Goal: Use online tool/utility: Utilize a website feature to perform a specific function

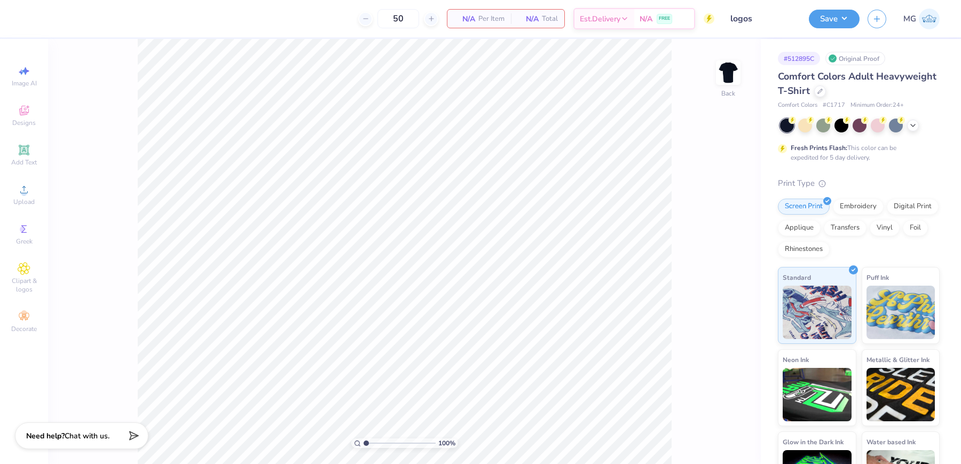
click at [97, 240] on div "100 % Back" at bounding box center [404, 251] width 713 height 425
click at [22, 193] on circle at bounding box center [24, 193] width 6 height 6
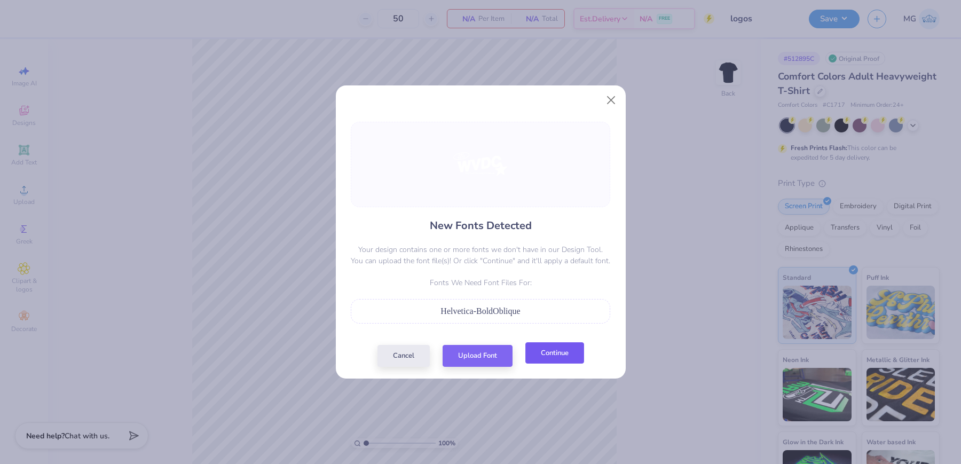
click at [546, 352] on button "Continue" at bounding box center [554, 353] width 59 height 22
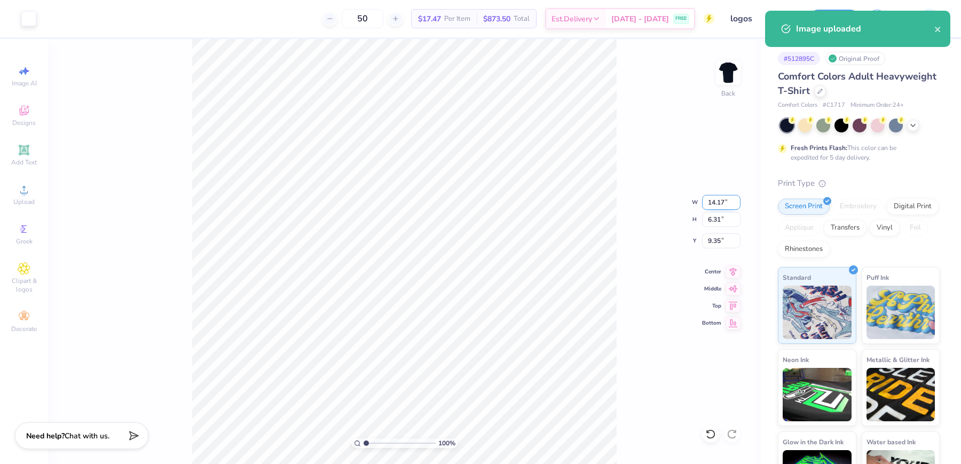
click at [726, 203] on input "14.17" at bounding box center [721, 202] width 38 height 15
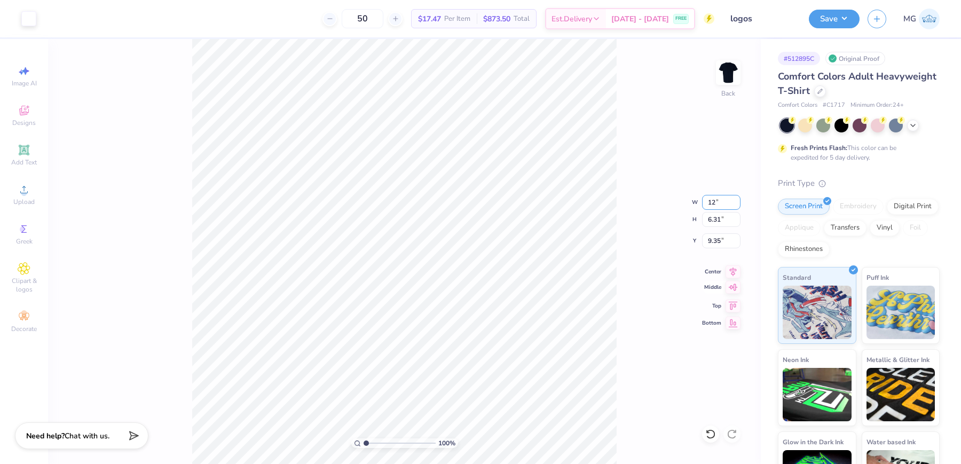
type input "12.00"
type input "5.34"
click at [720, 241] on input "9.83" at bounding box center [721, 240] width 38 height 15
type input "9"
type input "3.00"
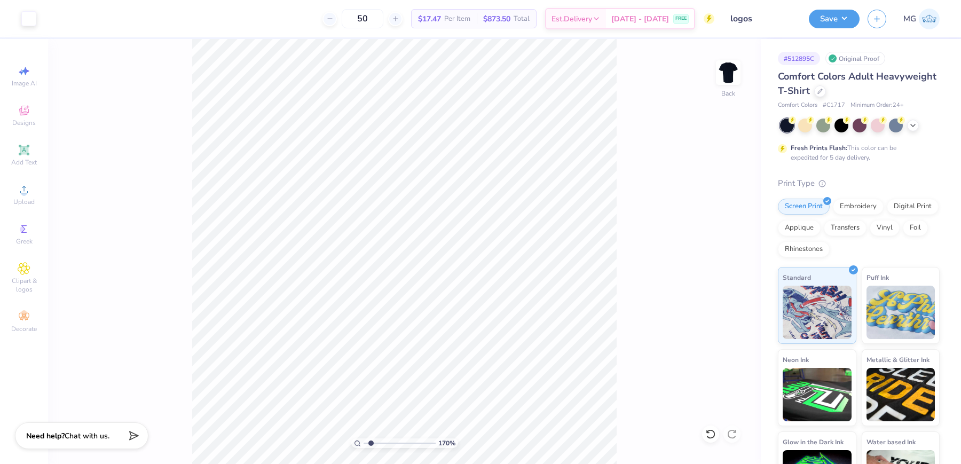
click at [371, 442] on input "range" at bounding box center [400, 443] width 72 height 10
drag, startPoint x: 371, startPoint y: 442, endPoint x: 348, endPoint y: 443, distance: 23.5
type input "1"
click at [364, 443] on input "range" at bounding box center [400, 443] width 72 height 10
click at [35, 183] on div "Upload" at bounding box center [23, 195] width 37 height 32
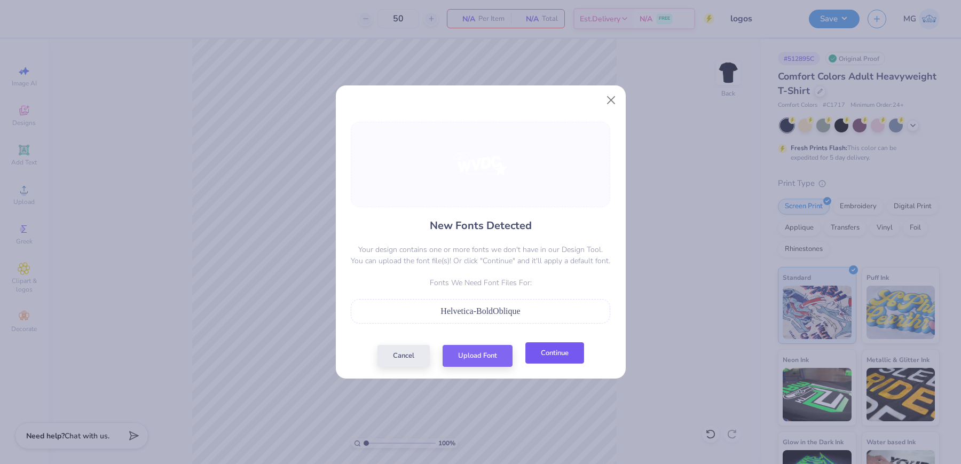
click at [553, 354] on button "Continue" at bounding box center [554, 353] width 59 height 22
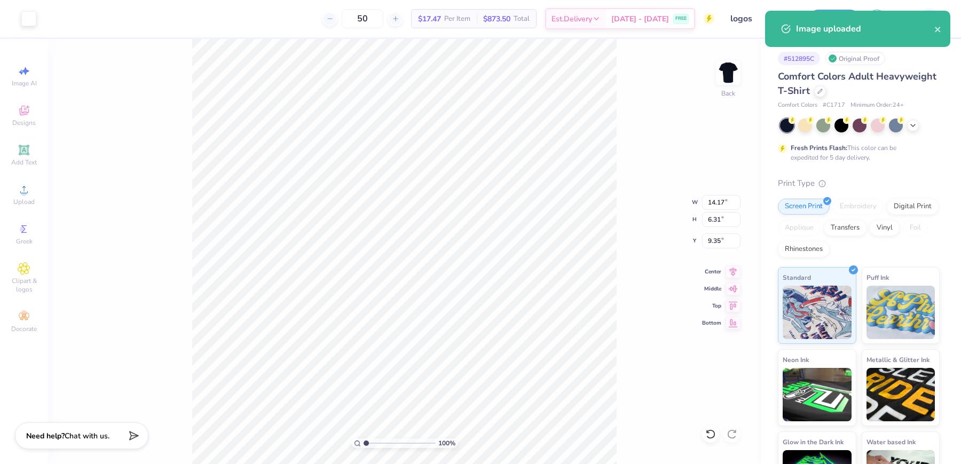
type input "3.45"
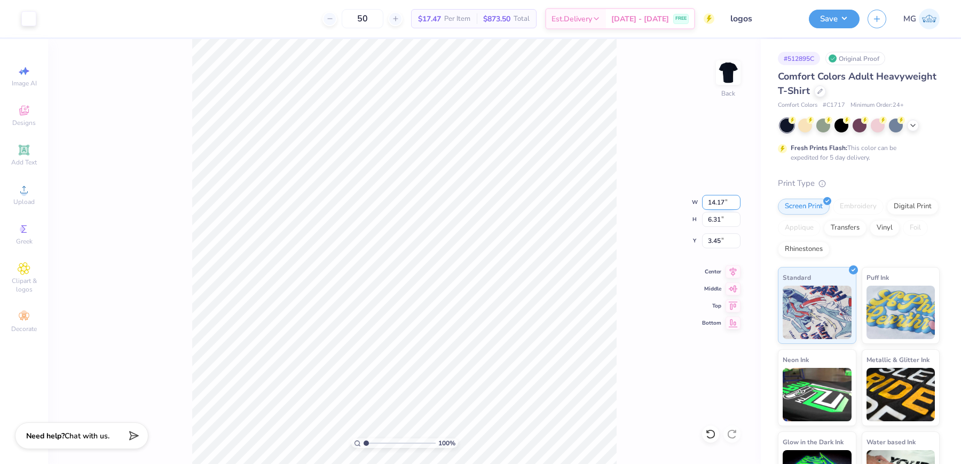
click at [725, 203] on input "14.17" at bounding box center [721, 202] width 38 height 15
type input "12.00"
type input "5.34"
click at [720, 242] on input "3.93" at bounding box center [721, 240] width 38 height 15
type input "3.00"
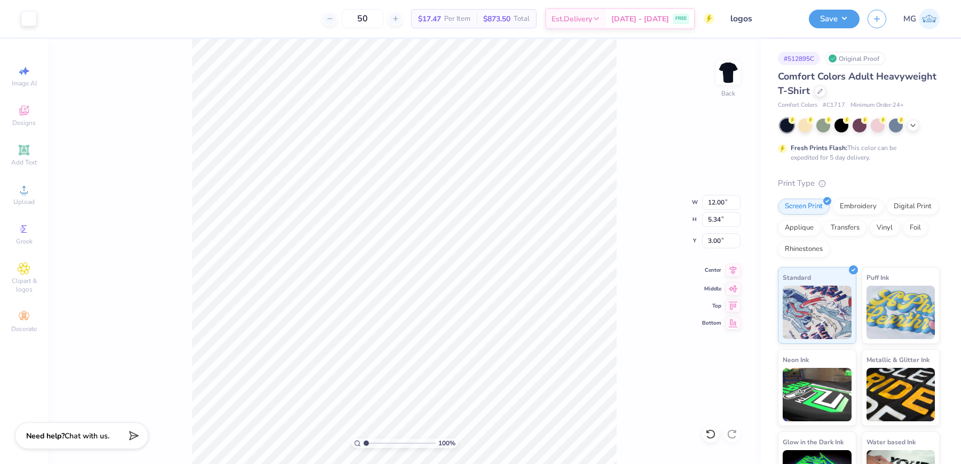
click at [734, 272] on icon at bounding box center [733, 269] width 7 height 9
click at [841, 19] on button "Save" at bounding box center [834, 17] width 51 height 19
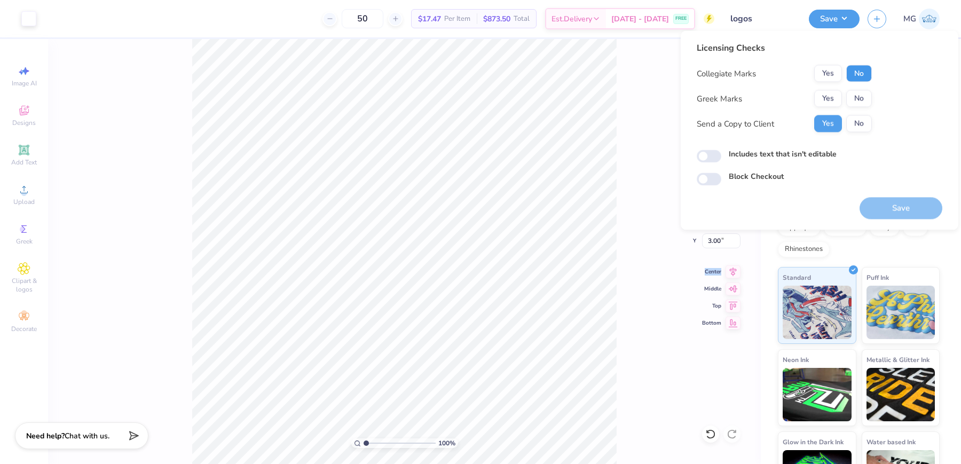
click at [861, 75] on button "No" at bounding box center [859, 73] width 26 height 17
click at [863, 100] on button "No" at bounding box center [859, 98] width 26 height 17
click at [758, 155] on label "Includes text that isn't editable" at bounding box center [783, 153] width 108 height 11
click at [721, 155] on input "Includes text that isn't editable" at bounding box center [709, 156] width 25 height 13
checkbox input "true"
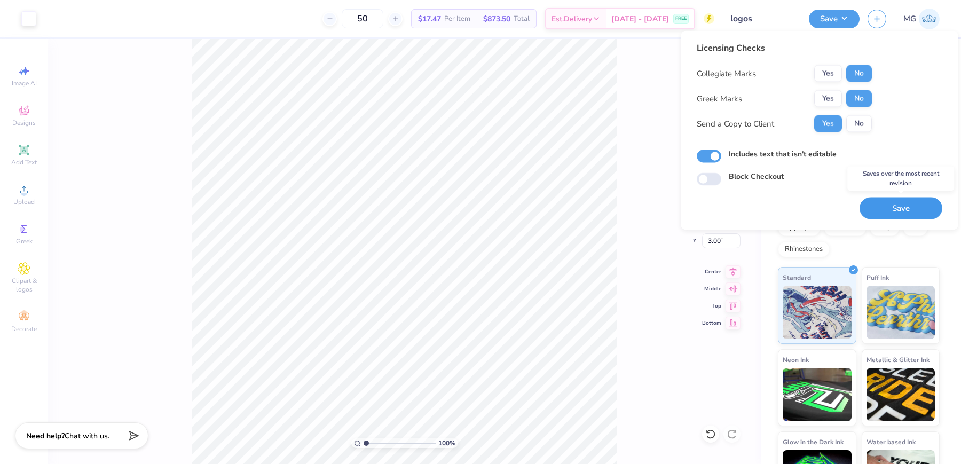
click at [906, 208] on button "Save" at bounding box center [901, 209] width 83 height 22
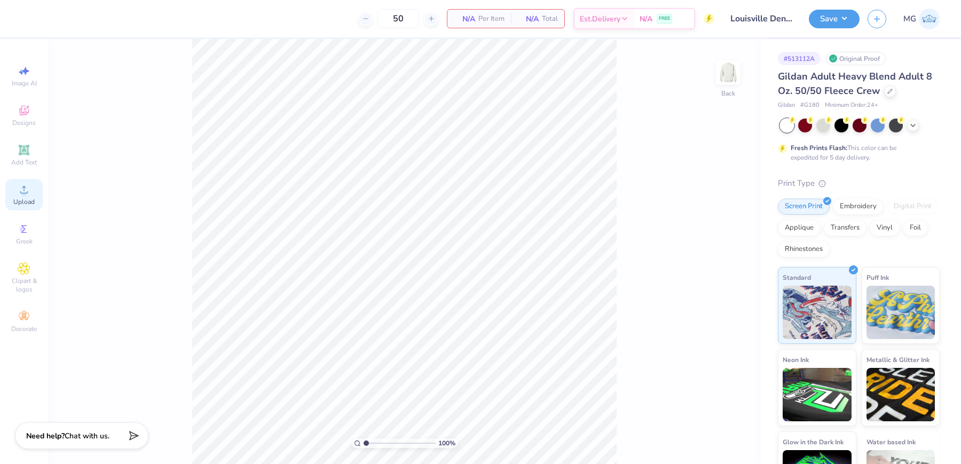
click at [28, 201] on span "Upload" at bounding box center [23, 202] width 21 height 9
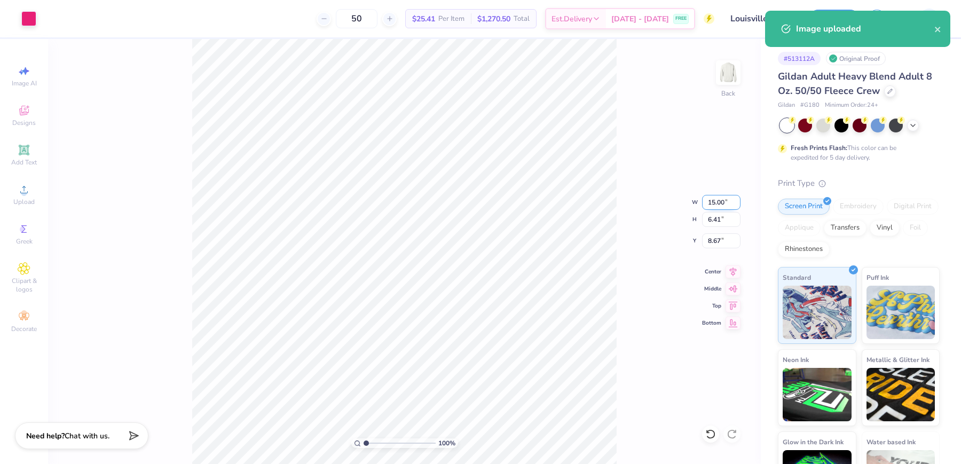
click at [713, 204] on input "15.00" at bounding box center [721, 202] width 38 height 15
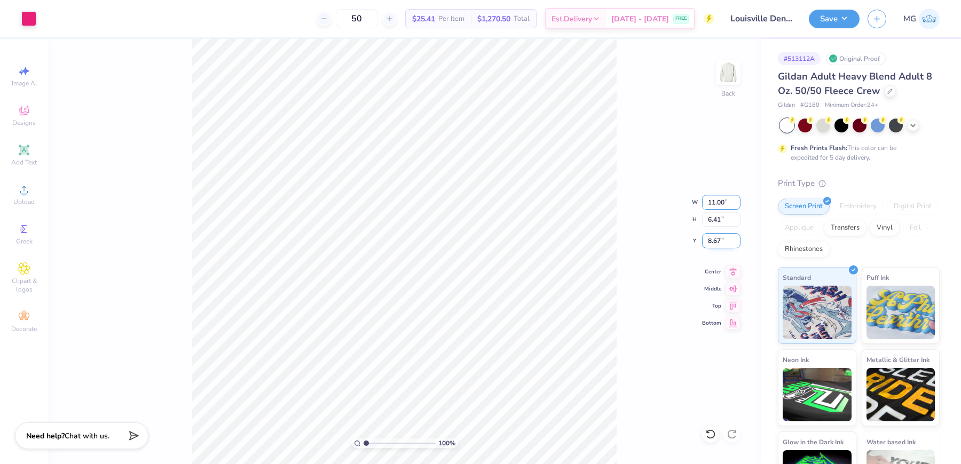
type input "11.00"
type input "4.70"
click at [720, 241] on input "9.52" at bounding box center [721, 240] width 38 height 15
type input "9"
type input "3.00"
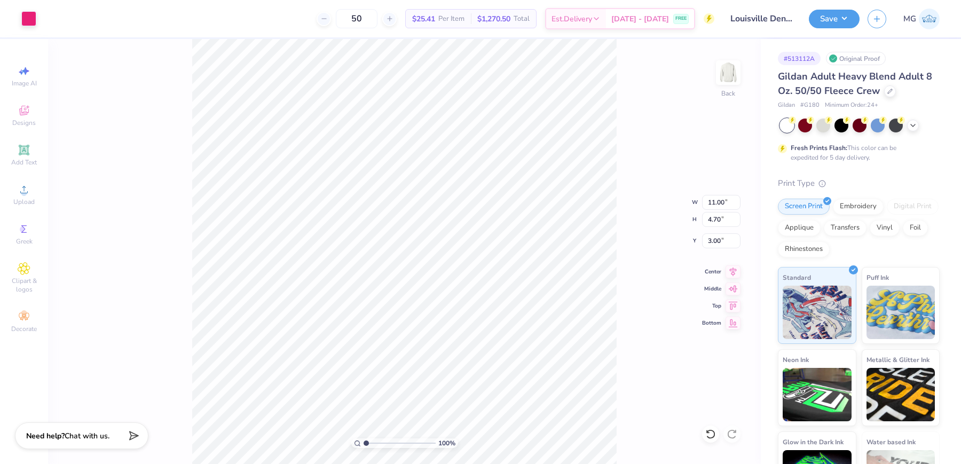
click at [685, 131] on div "100 % Back W 11.00 11.00 " H 4.70 4.70 " Y 3.00 3.00 " Center Middle Top Bottom" at bounding box center [404, 251] width 713 height 425
click at [844, 19] on button "Save" at bounding box center [834, 17] width 51 height 19
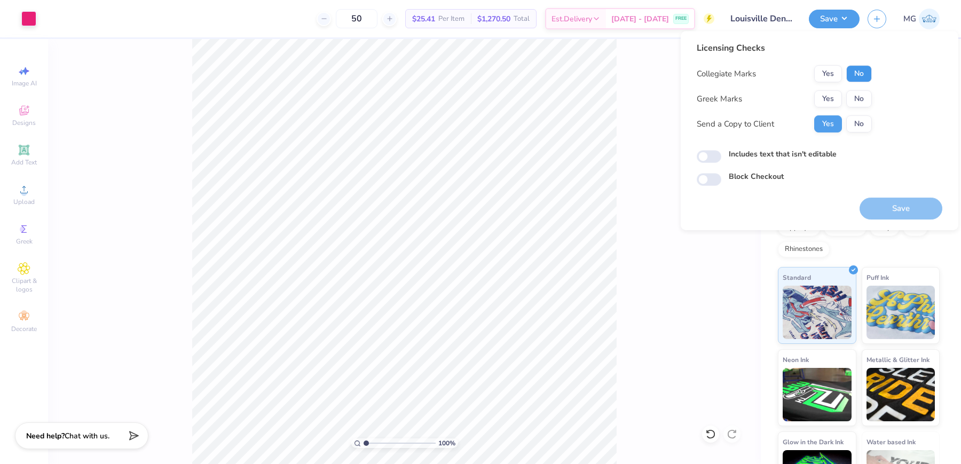
click at [863, 74] on button "No" at bounding box center [859, 73] width 26 height 17
click at [863, 97] on button "No" at bounding box center [859, 98] width 26 height 17
click at [707, 159] on input "Includes text that isn't editable" at bounding box center [709, 156] width 25 height 13
checkbox input "true"
click at [885, 211] on button "Save" at bounding box center [901, 209] width 83 height 22
